Goal: Information Seeking & Learning: Learn about a topic

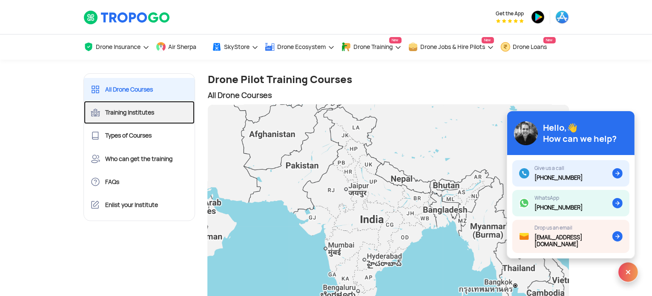
click at [156, 106] on link "Training Institutes" at bounding box center [139, 112] width 111 height 23
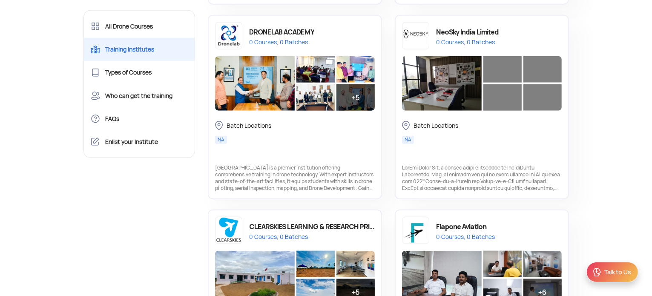
scroll to position [967, 0]
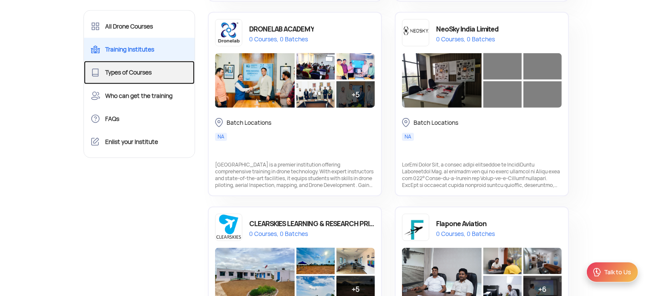
click at [162, 78] on link "Types of Courses" at bounding box center [139, 72] width 111 height 23
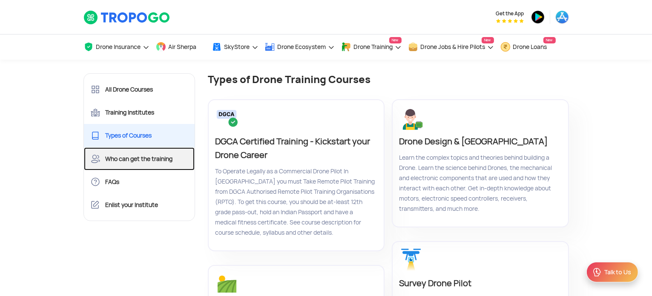
click at [153, 160] on link "Who can get the training" at bounding box center [139, 158] width 111 height 23
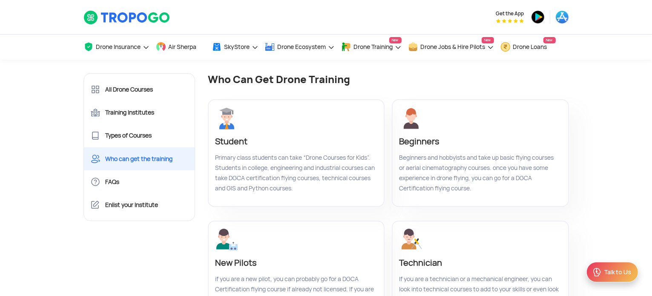
click at [245, 117] on div at bounding box center [295, 118] width 160 height 24
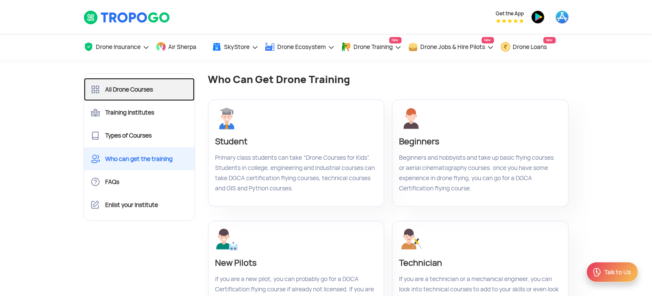
click at [135, 92] on link "All Drone Courses" at bounding box center [139, 89] width 111 height 23
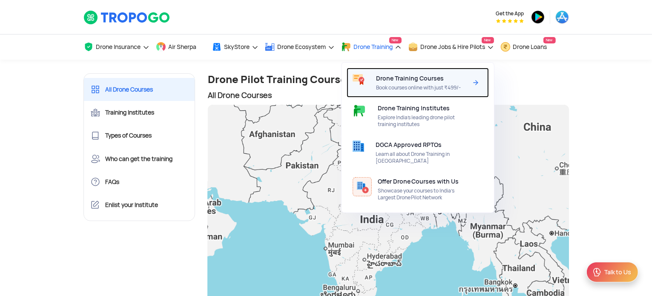
click at [399, 80] on span "Drone Training Courses" at bounding box center [410, 78] width 68 height 7
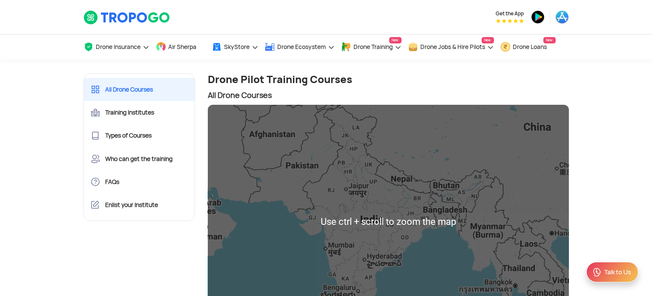
scroll to position [165, 0]
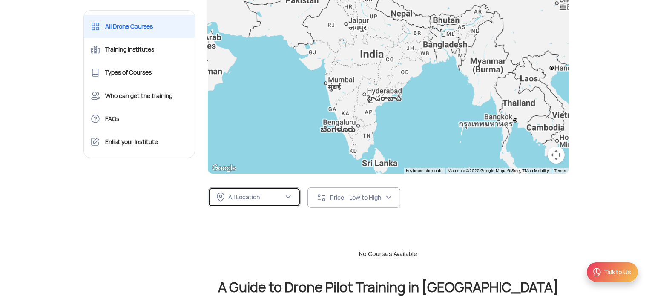
click at [250, 197] on div "All Location" at bounding box center [255, 197] width 55 height 8
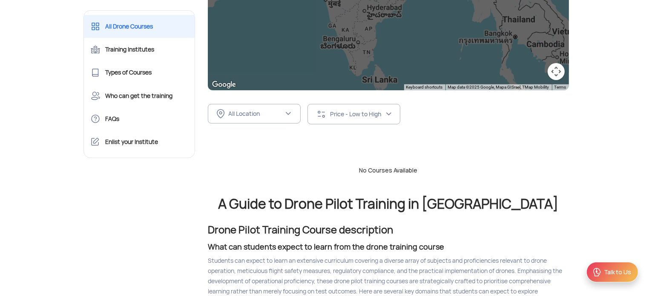
scroll to position [250, 0]
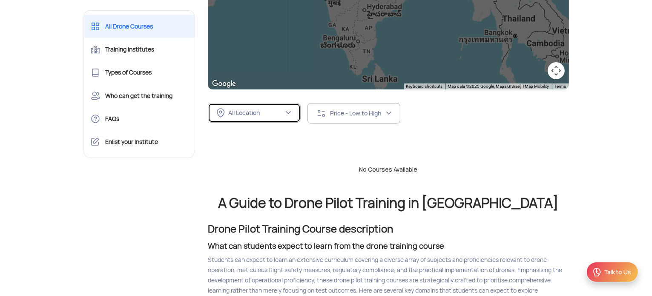
click at [258, 115] on div "All Location" at bounding box center [255, 113] width 55 height 8
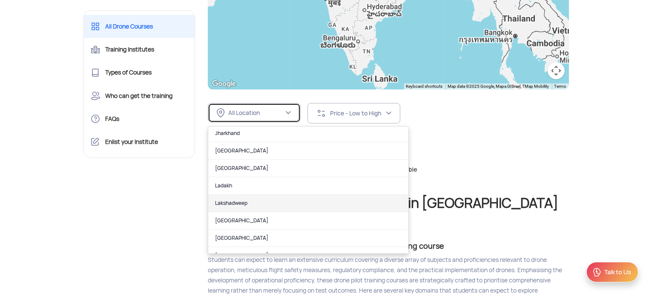
scroll to position [281, 0]
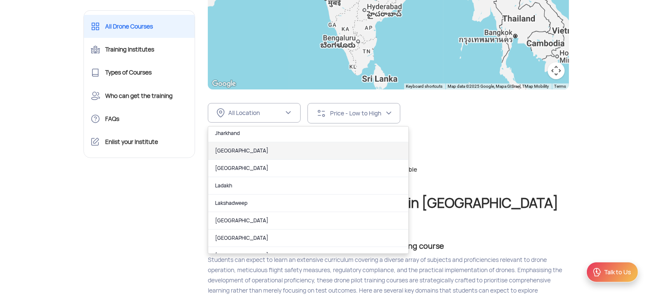
click at [235, 144] on link "[GEOGRAPHIC_DATA]" at bounding box center [308, 150] width 200 height 17
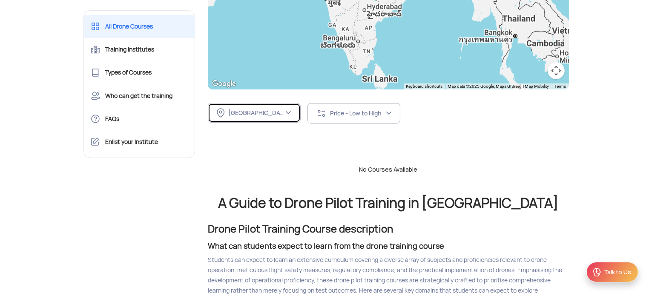
click at [278, 112] on div "[GEOGRAPHIC_DATA]" at bounding box center [255, 113] width 55 height 8
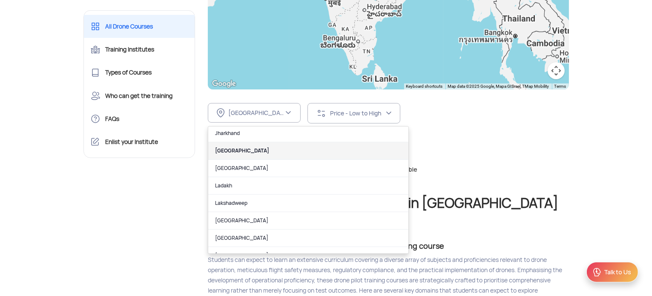
click at [265, 146] on link "[GEOGRAPHIC_DATA]" at bounding box center [308, 150] width 200 height 17
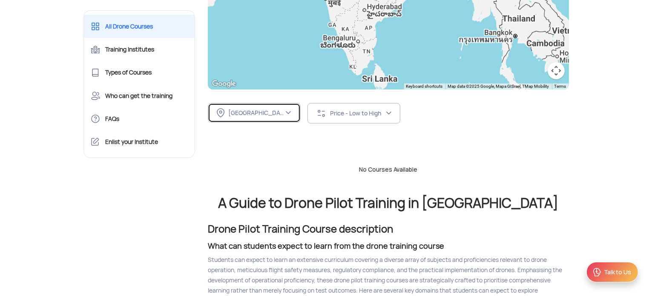
click at [273, 116] on div "[GEOGRAPHIC_DATA]" at bounding box center [250, 112] width 67 height 9
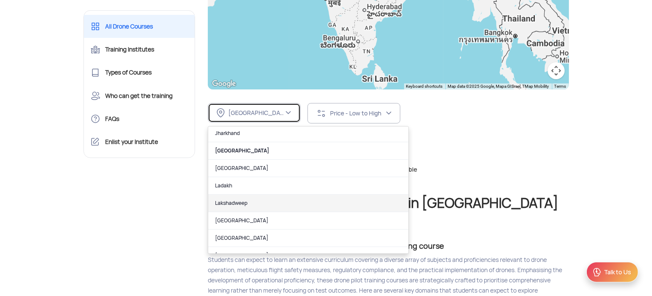
scroll to position [0, 0]
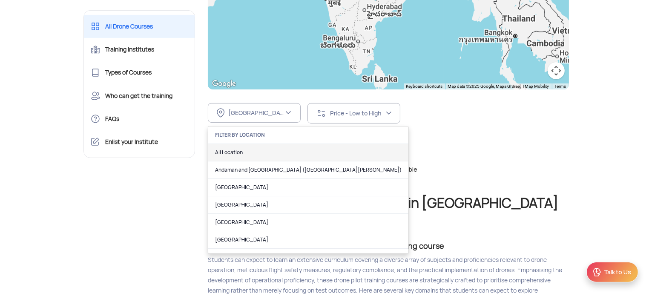
click at [247, 159] on link "All Location" at bounding box center [308, 152] width 200 height 17
